Goal: Task Accomplishment & Management: Manage account settings

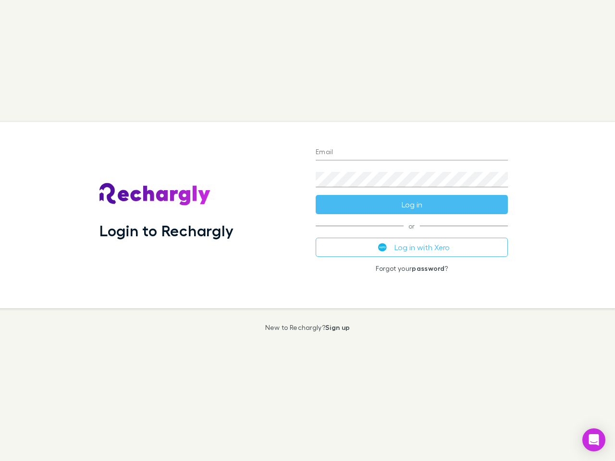
click at [307, 230] on div "Login to Rechargly" at bounding box center [200, 215] width 216 height 186
click at [411, 153] on input "Email" at bounding box center [411, 152] width 192 height 15
click at [411, 205] on button "Log in" at bounding box center [411, 204] width 192 height 19
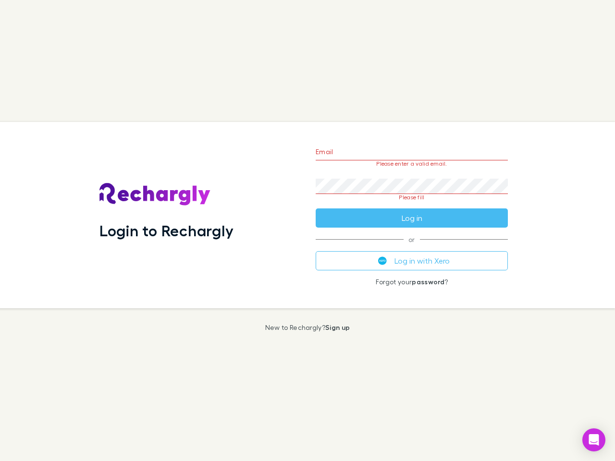
click at [411, 247] on div "Email Please enter a valid email. Password Please fill Log in or Log in with Xe…" at bounding box center [411, 215] width 207 height 186
click at [593, 440] on icon "Open Intercom Messenger" at bounding box center [594, 440] width 10 height 12
